Goal: Navigation & Orientation: Find specific page/section

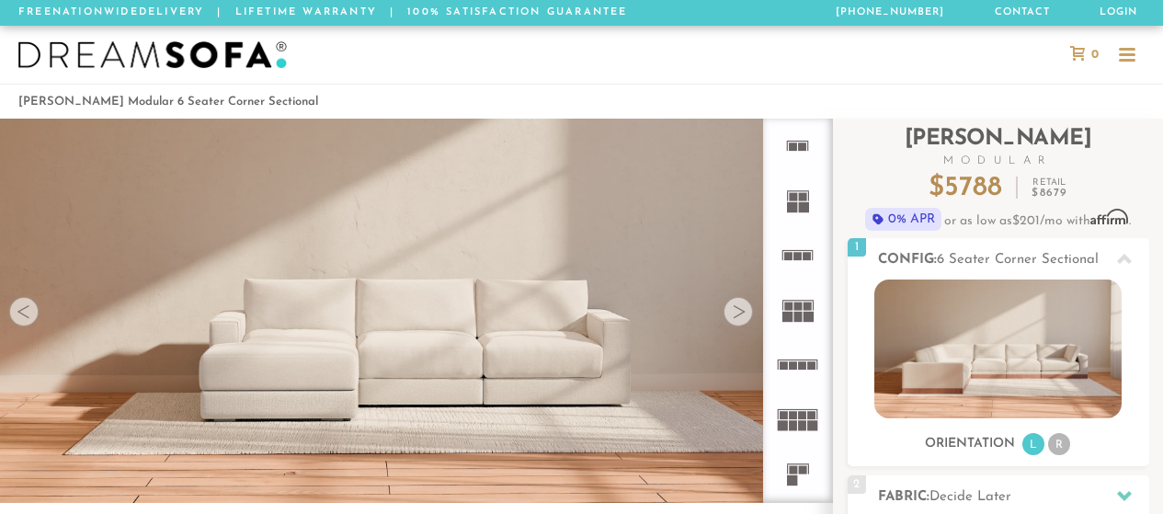
scroll to position [19690, 1149]
click at [745, 318] on div at bounding box center [738, 311] width 29 height 29
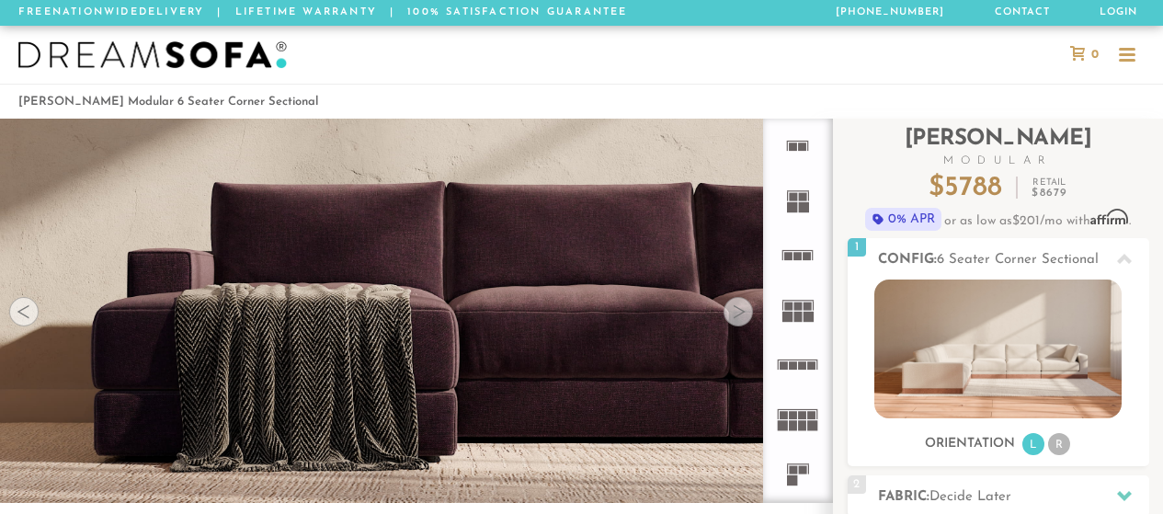
click at [745, 318] on div at bounding box center [738, 311] width 29 height 29
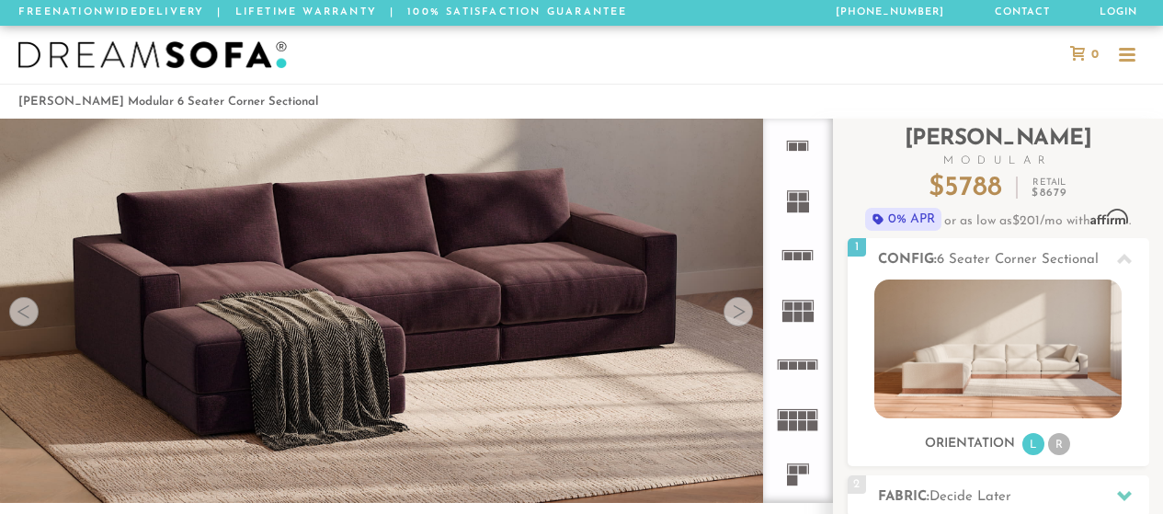
click at [745, 318] on div at bounding box center [738, 311] width 29 height 29
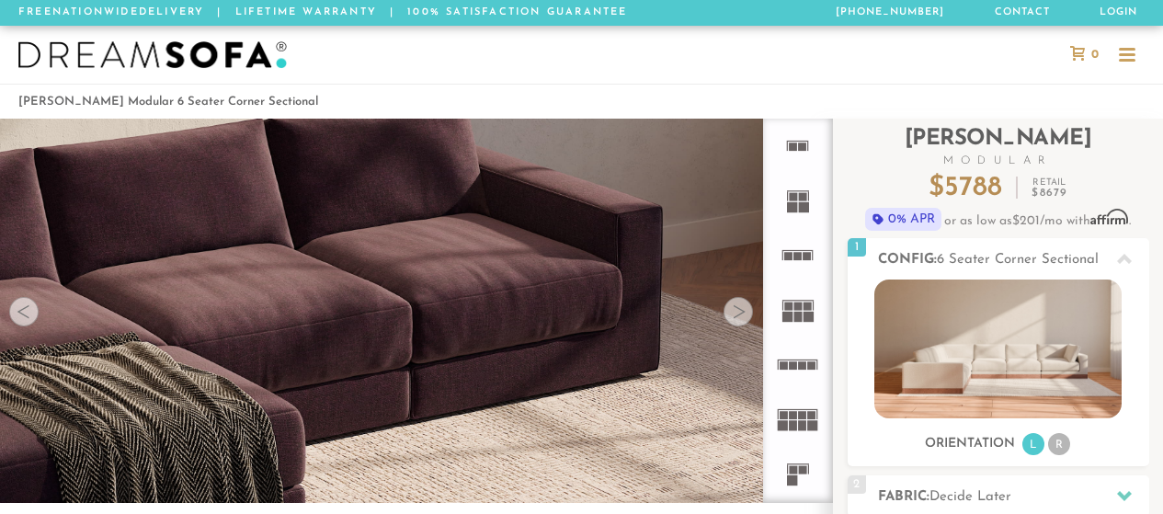
click at [745, 318] on div at bounding box center [738, 311] width 29 height 29
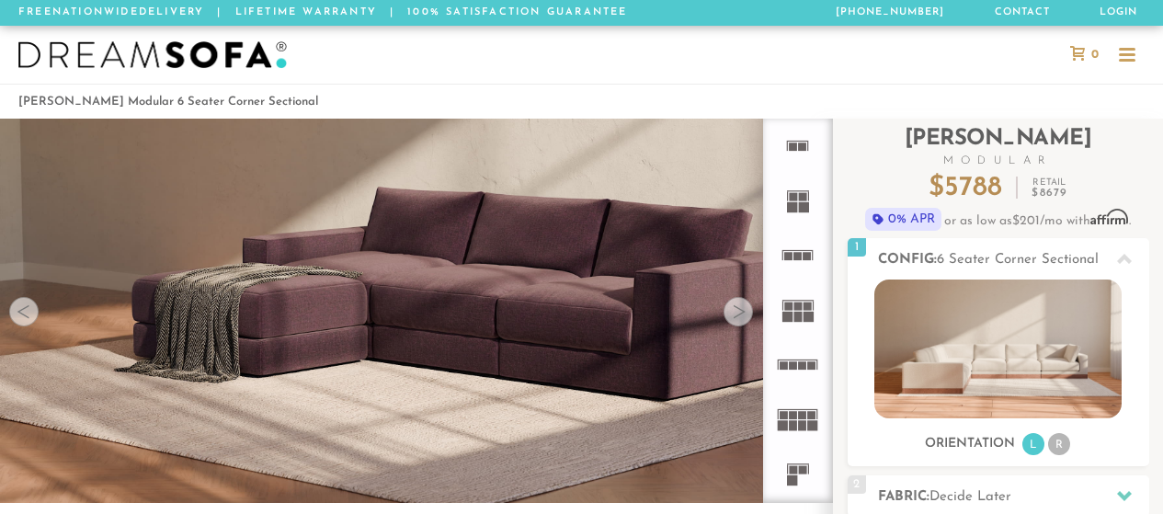
click at [745, 318] on div at bounding box center [738, 311] width 29 height 29
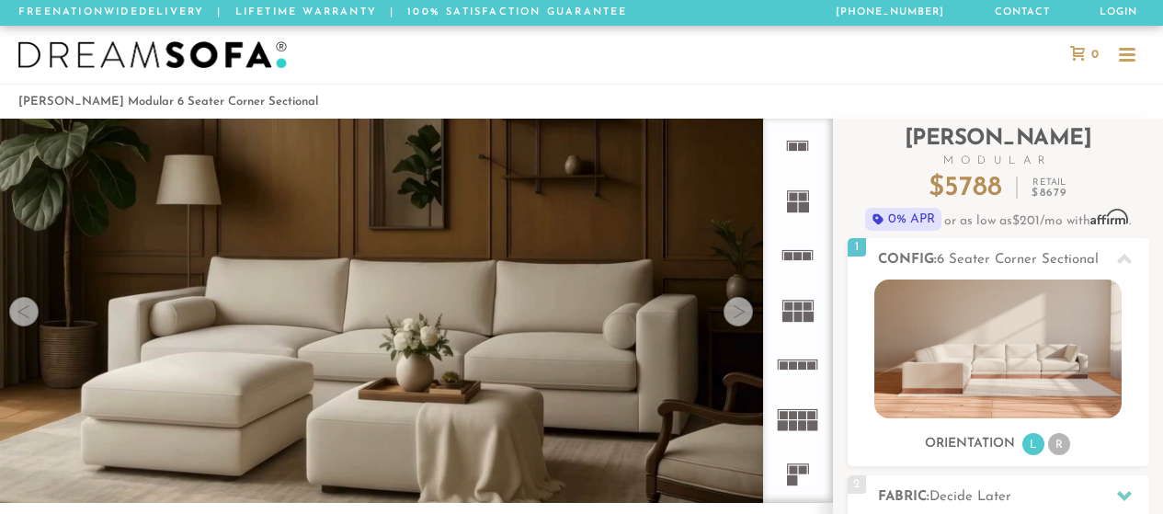
click at [745, 318] on div at bounding box center [738, 311] width 29 height 29
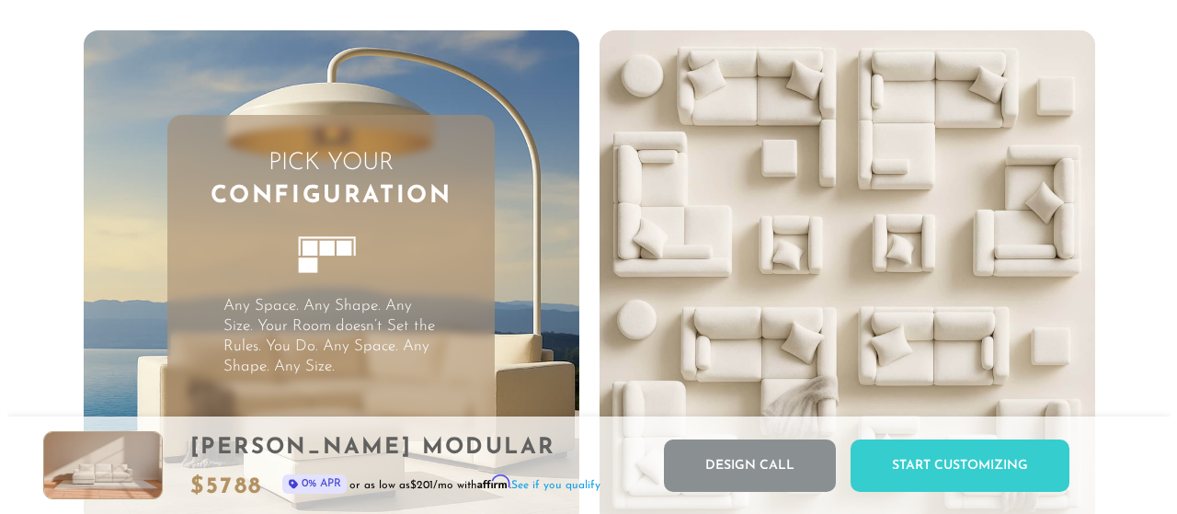
scroll to position [0, 0]
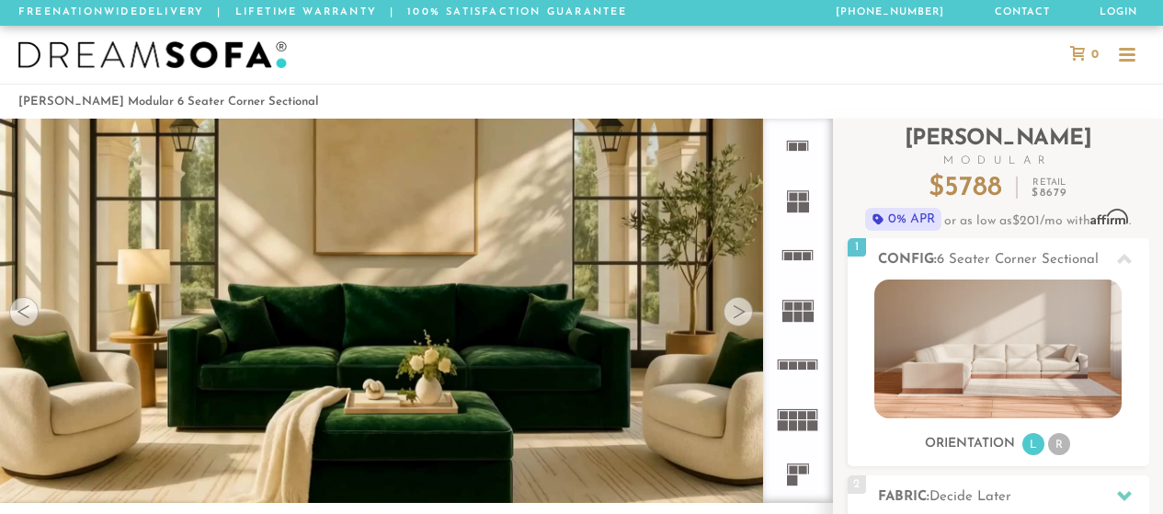
click at [1124, 50] on div at bounding box center [1127, 49] width 17 height 3
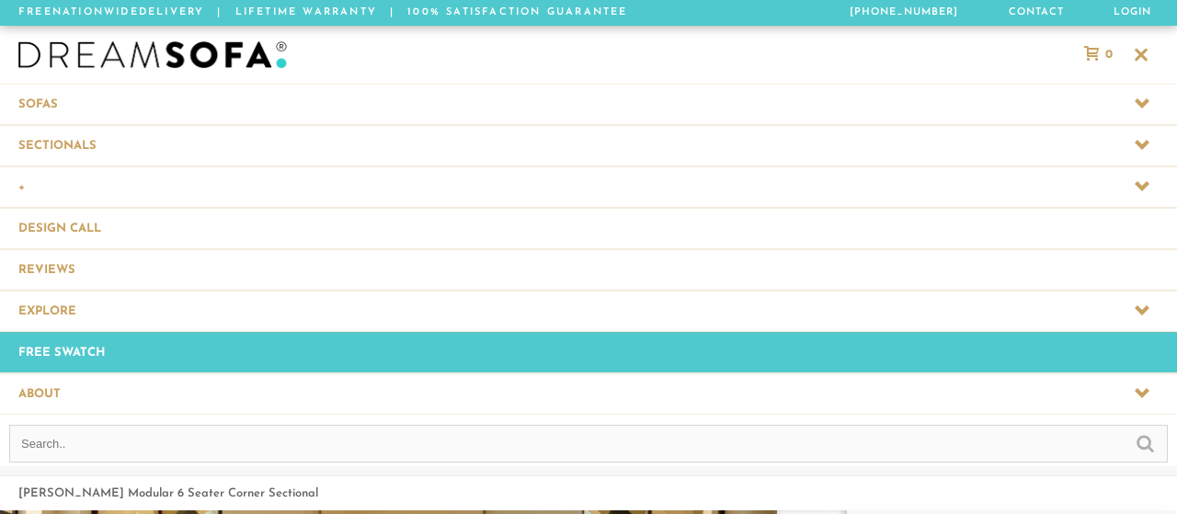
scroll to position [20234, 1163]
click at [1030, 97] on span at bounding box center [588, 104] width 1177 height 40
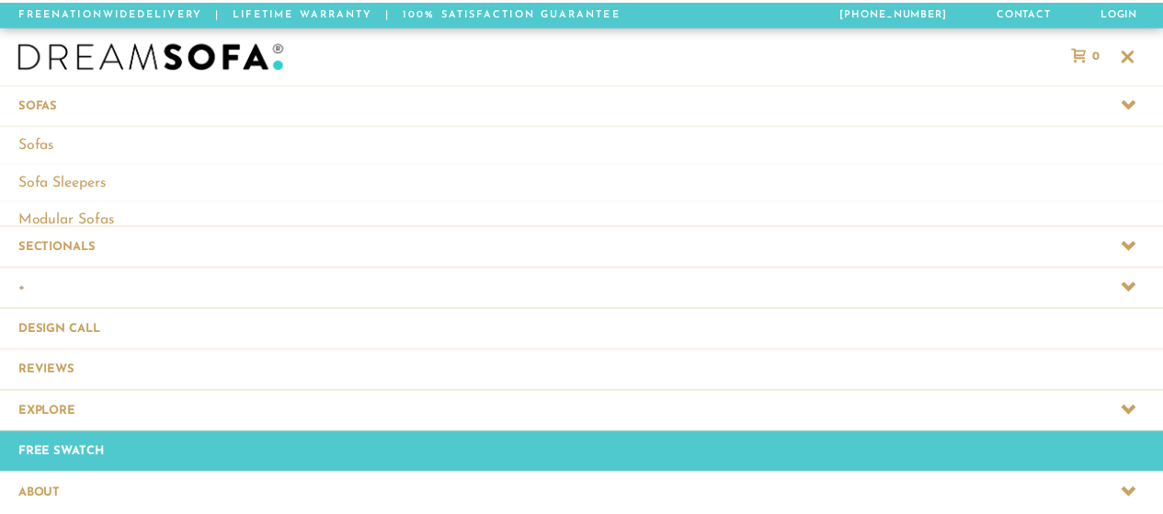
scroll to position [20348, 1163]
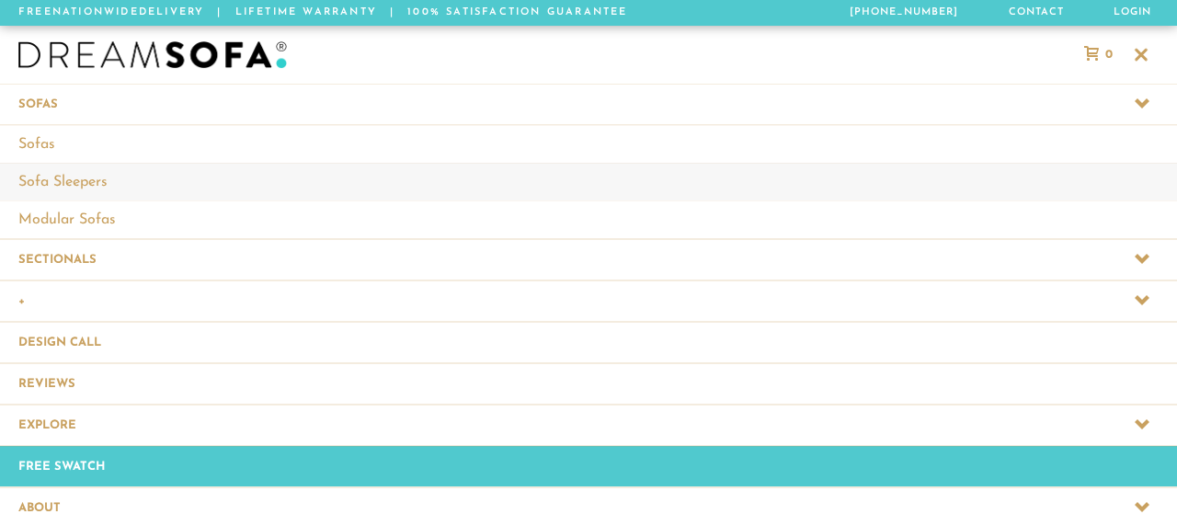
click at [877, 198] on link "Sofa Sleepers" at bounding box center [588, 182] width 1177 height 38
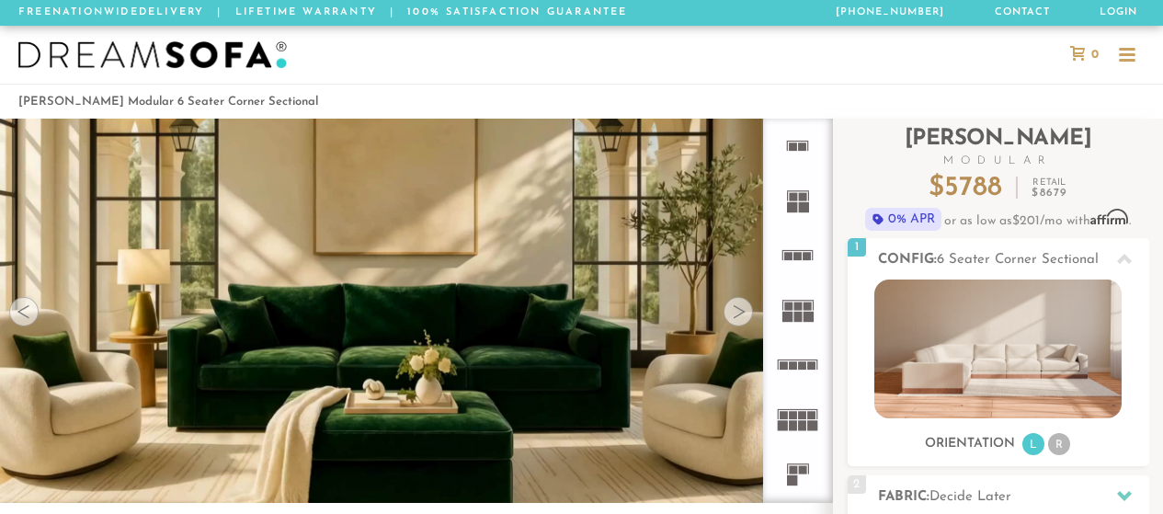
scroll to position [15, 15]
